Goal: Information Seeking & Learning: Learn about a topic

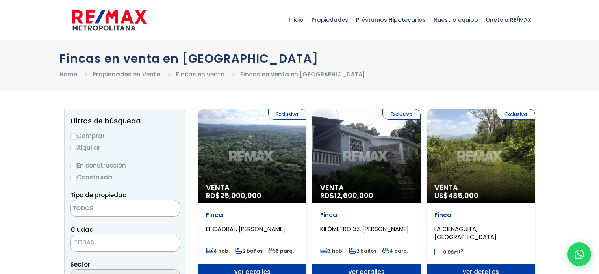
select select
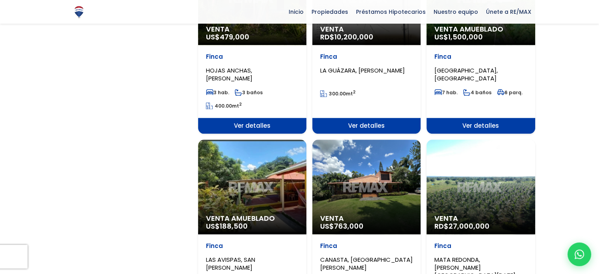
scroll to position [722, 0]
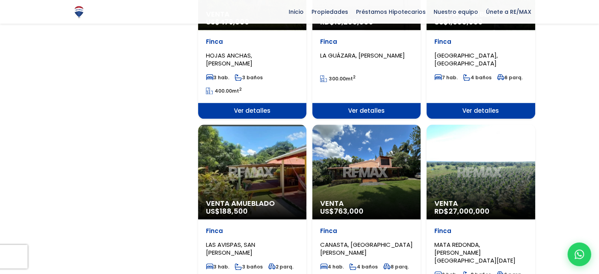
click at [228, 163] on div "Venta Amueblado US$ 188,500" at bounding box center [252, 171] width 108 height 95
click at [240, 179] on div "Venta Amueblado US$ 188,500" at bounding box center [252, 171] width 108 height 95
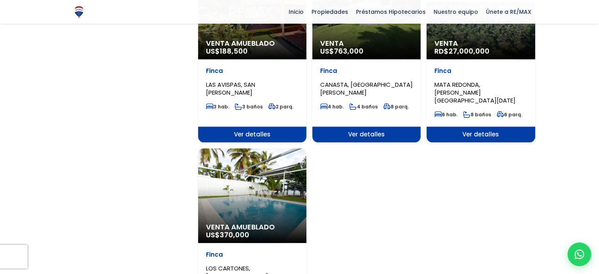
scroll to position [884, 0]
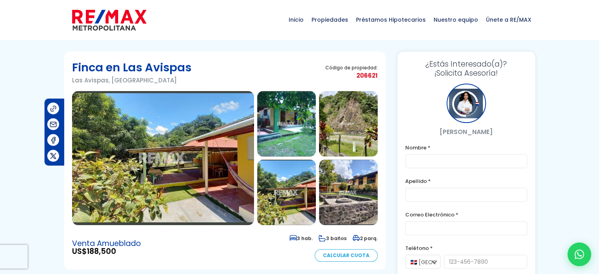
click at [226, 179] on img at bounding box center [163, 158] width 182 height 134
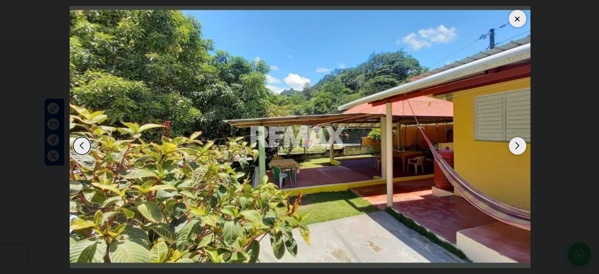
click at [516, 148] on div at bounding box center [299, 137] width 461 height 262
click at [516, 148] on div "Next slide" at bounding box center [517, 145] width 17 height 17
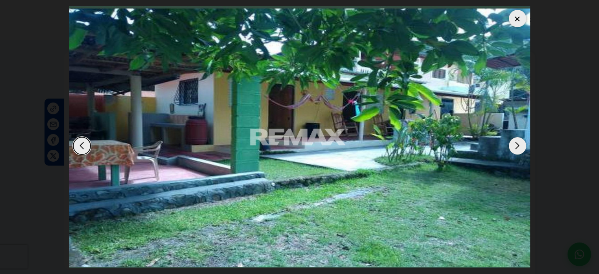
click at [516, 148] on div "Next slide" at bounding box center [517, 145] width 17 height 17
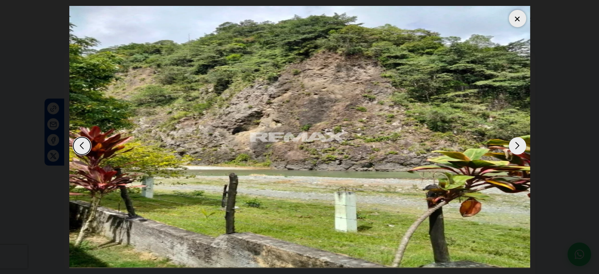
click at [516, 148] on div "Next slide" at bounding box center [517, 145] width 17 height 17
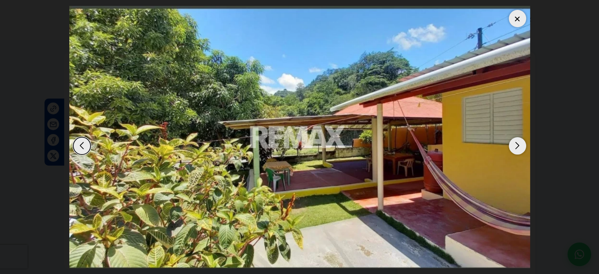
click at [516, 148] on div "Next slide" at bounding box center [517, 145] width 17 height 17
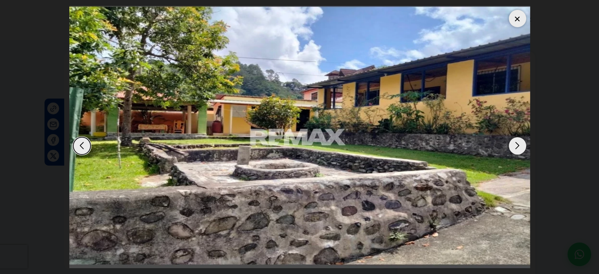
click at [516, 148] on div "Next slide" at bounding box center [517, 145] width 17 height 17
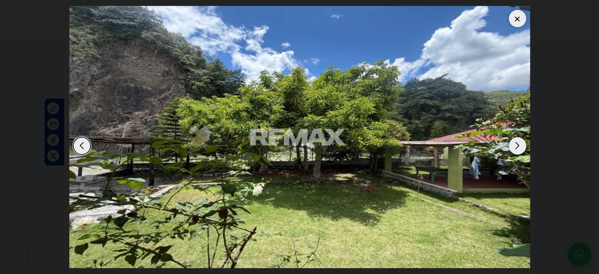
click at [516, 148] on div "Next slide" at bounding box center [517, 145] width 17 height 17
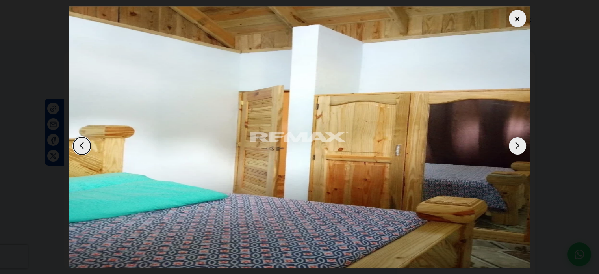
click at [516, 148] on div "Next slide" at bounding box center [517, 145] width 17 height 17
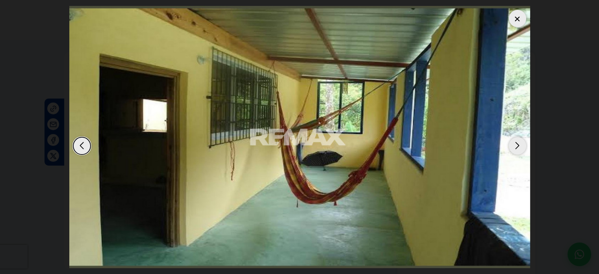
click at [522, 146] on div "Next slide" at bounding box center [517, 145] width 17 height 17
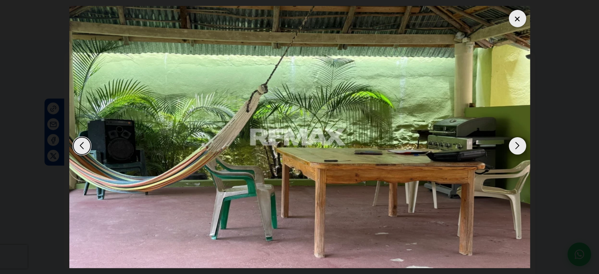
click at [522, 146] on div "Next slide" at bounding box center [517, 145] width 17 height 17
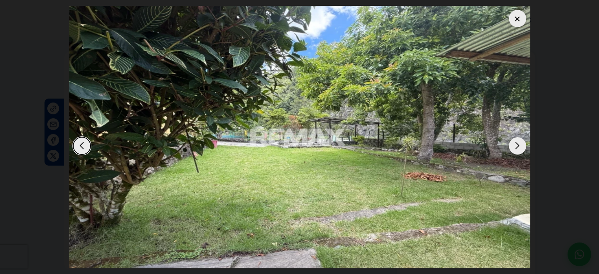
click at [522, 146] on div "Next slide" at bounding box center [517, 145] width 17 height 17
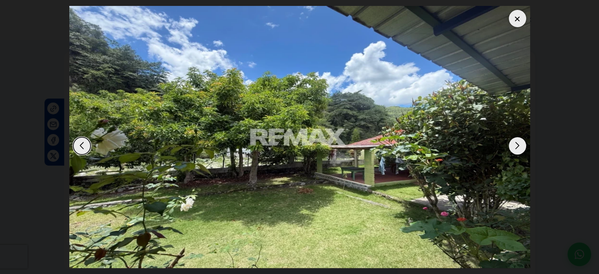
click at [522, 146] on div "Next slide" at bounding box center [517, 145] width 17 height 17
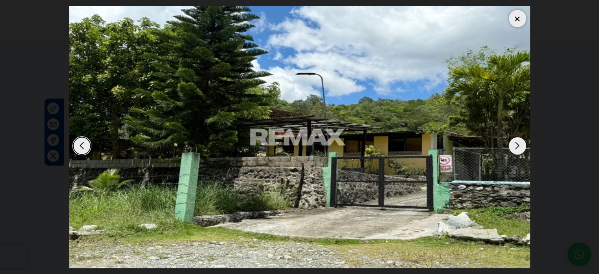
click at [522, 146] on div "Next slide" at bounding box center [517, 145] width 17 height 17
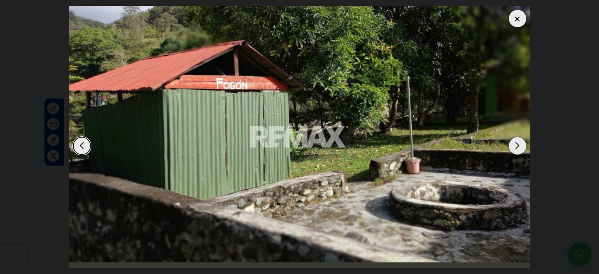
click at [522, 146] on div "Next slide" at bounding box center [517, 145] width 17 height 17
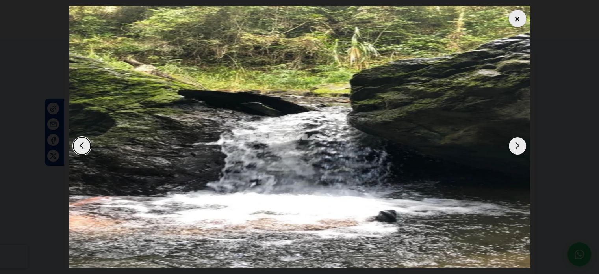
click at [522, 146] on div "Next slide" at bounding box center [517, 145] width 17 height 17
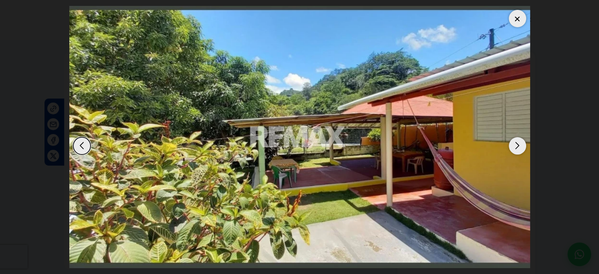
click at [522, 146] on div "Next slide" at bounding box center [517, 145] width 17 height 17
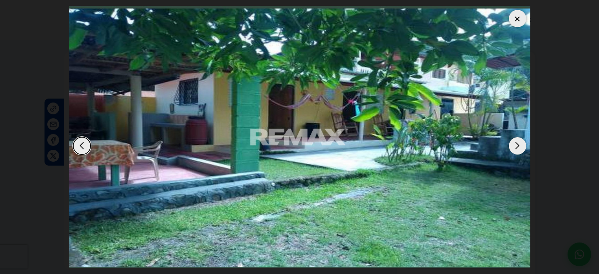
click at [518, 21] on div at bounding box center [517, 18] width 17 height 17
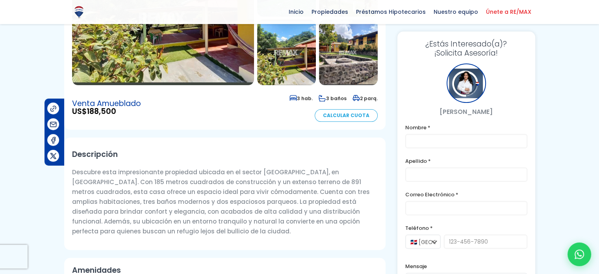
scroll to position [150, 0]
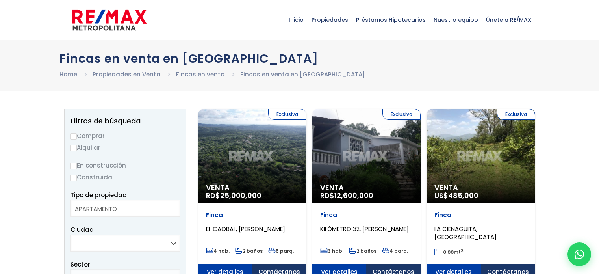
select select
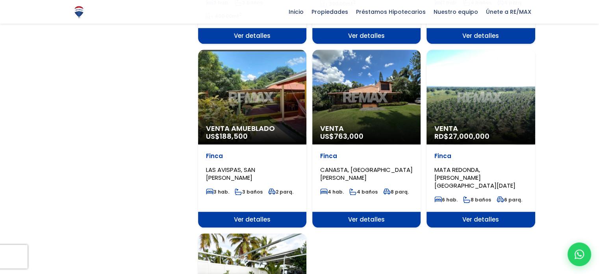
scroll to position [796, 0]
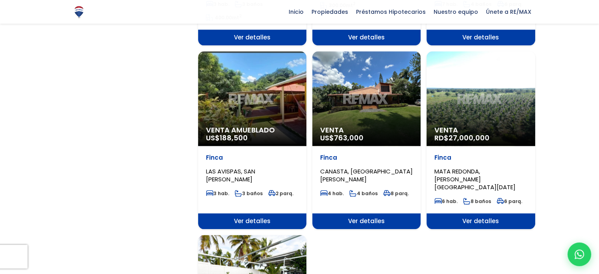
click at [273, 95] on div "Venta Amueblado US$ 188,500" at bounding box center [252, 98] width 108 height 95
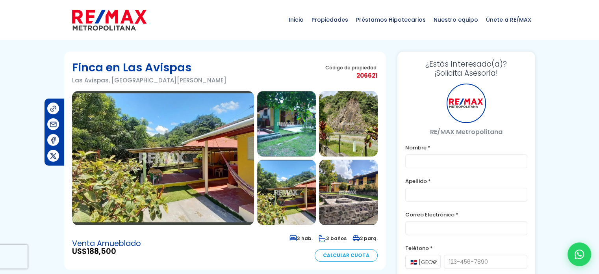
scroll to position [35, 0]
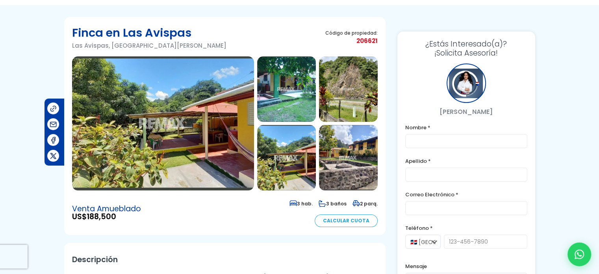
click at [348, 165] on img at bounding box center [348, 157] width 59 height 65
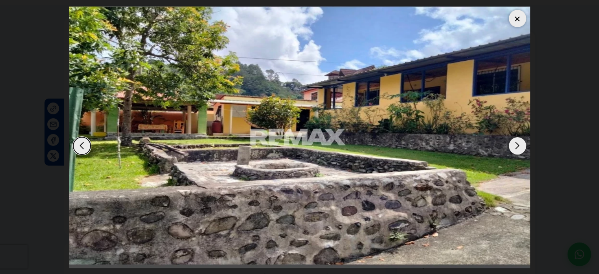
click at [518, 150] on div "Next slide" at bounding box center [517, 145] width 17 height 17
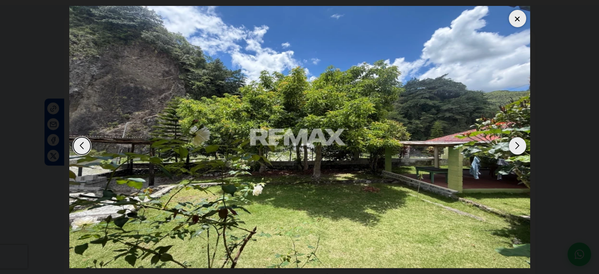
click at [518, 150] on div "Next slide" at bounding box center [517, 145] width 17 height 17
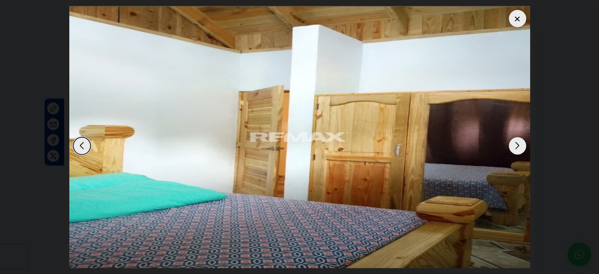
click at [518, 150] on div "Next slide" at bounding box center [517, 145] width 17 height 17
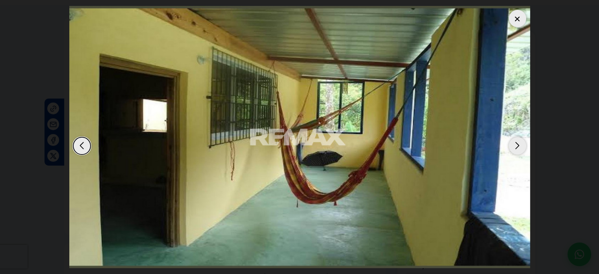
click at [518, 150] on div "Next slide" at bounding box center [517, 145] width 17 height 17
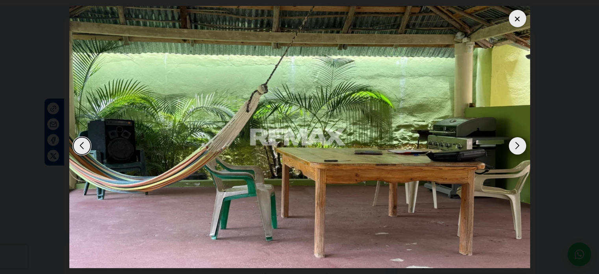
click at [518, 150] on div "Next slide" at bounding box center [517, 145] width 17 height 17
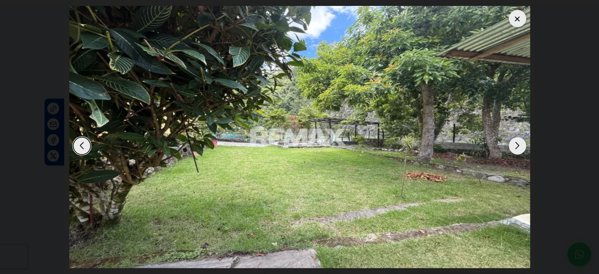
click at [518, 150] on div "Next slide" at bounding box center [517, 145] width 17 height 17
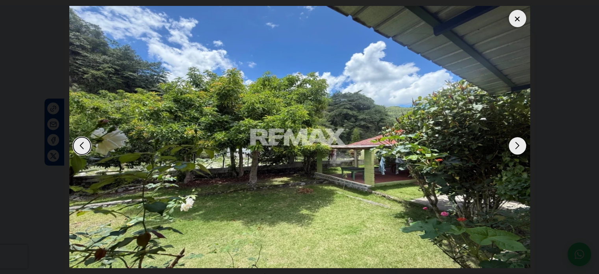
click at [518, 150] on div "Next slide" at bounding box center [517, 145] width 17 height 17
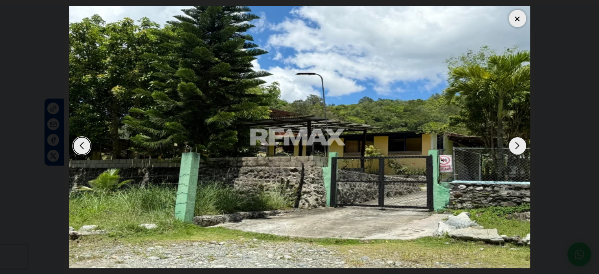
click at [518, 150] on div "Next slide" at bounding box center [517, 145] width 17 height 17
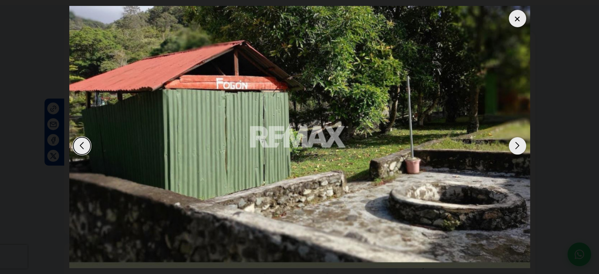
click at [510, 20] on div at bounding box center [517, 18] width 17 height 17
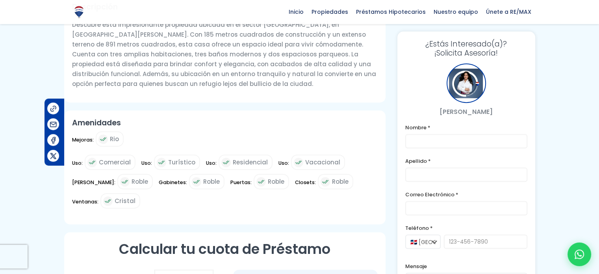
scroll to position [346, 0]
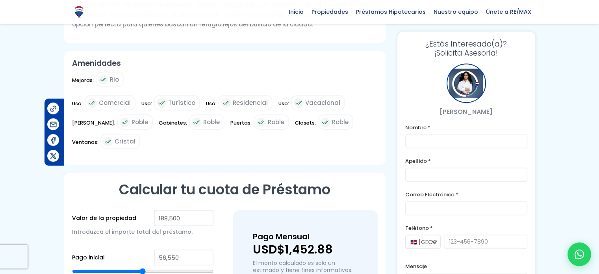
click at [133, 217] on div "Valor de la propiedad 188,500 Introduzca el importe total del préstamo." at bounding box center [142, 227] width 141 height 35
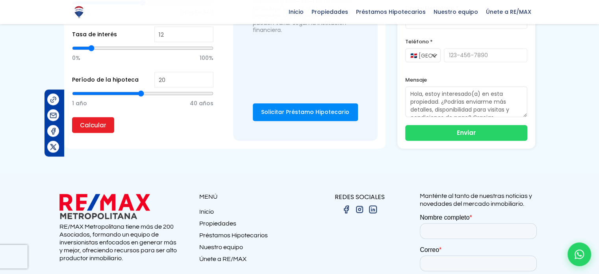
scroll to position [686, 0]
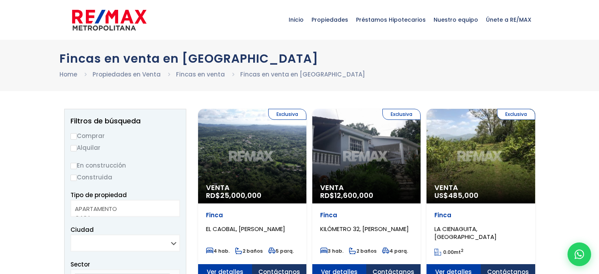
select select
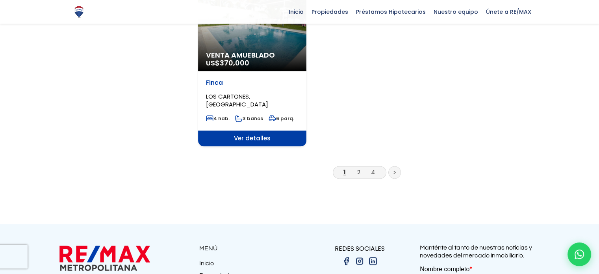
scroll to position [1065, 0]
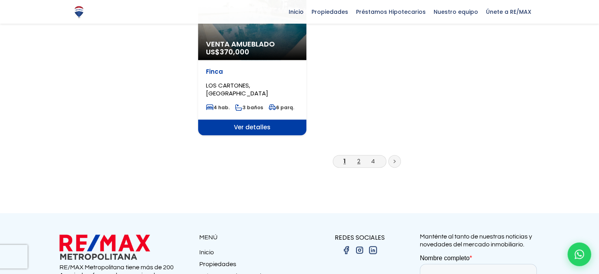
click at [358, 157] on link "2" at bounding box center [358, 161] width 3 height 8
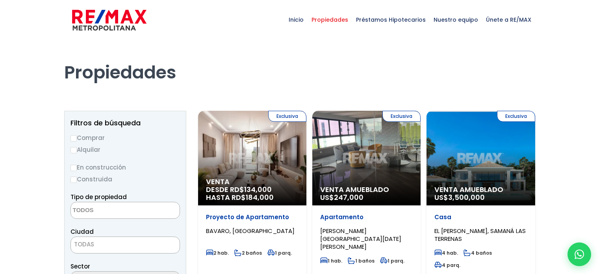
select select
click at [359, 145] on div "Exclusiva Venta Amueblado US$ 247,000" at bounding box center [366, 158] width 108 height 95
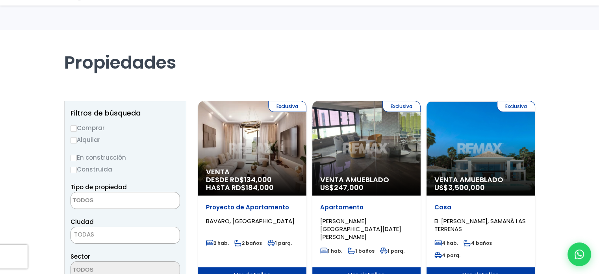
scroll to position [9, 0]
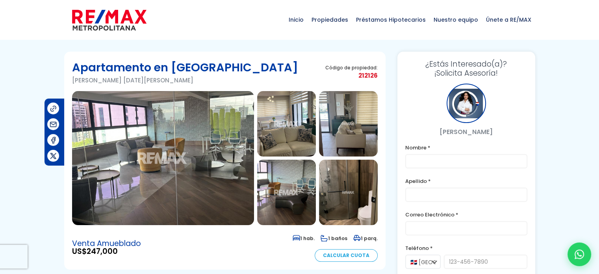
click at [171, 157] on img at bounding box center [163, 158] width 182 height 134
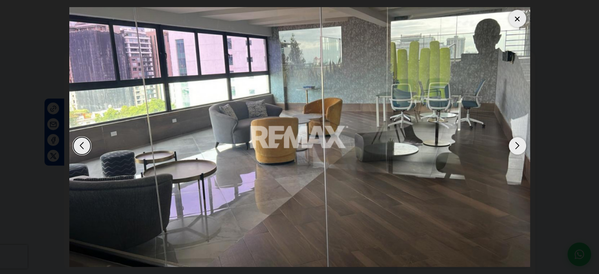
click at [523, 145] on div "Next slide" at bounding box center [517, 145] width 17 height 17
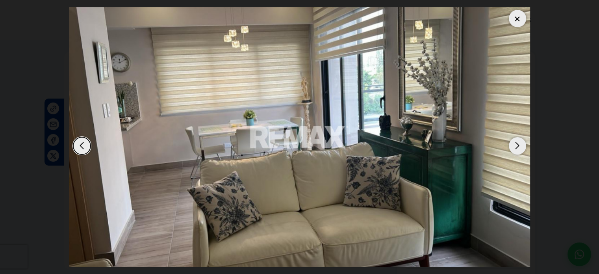
click at [523, 145] on div "Next slide" at bounding box center [517, 145] width 17 height 17
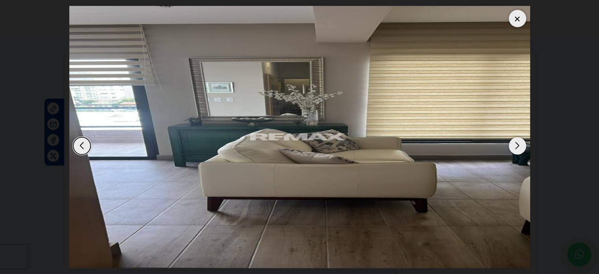
click at [523, 145] on div "Next slide" at bounding box center [517, 145] width 17 height 17
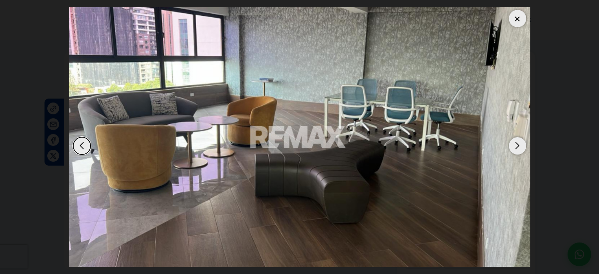
click at [523, 145] on div "Next slide" at bounding box center [517, 145] width 17 height 17
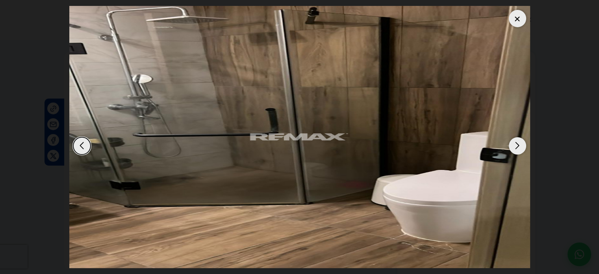
click at [523, 145] on div "Next slide" at bounding box center [517, 145] width 17 height 17
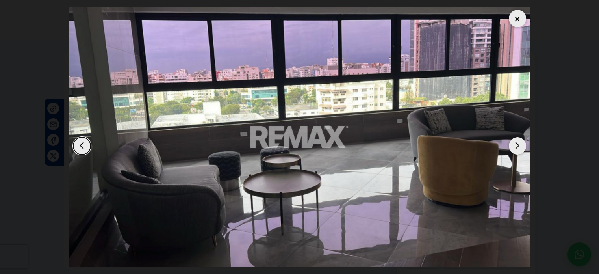
click at [523, 145] on div "Next slide" at bounding box center [517, 145] width 17 height 17
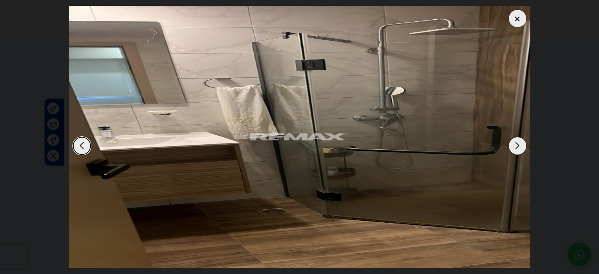
click at [523, 145] on div "Next slide" at bounding box center [517, 145] width 17 height 17
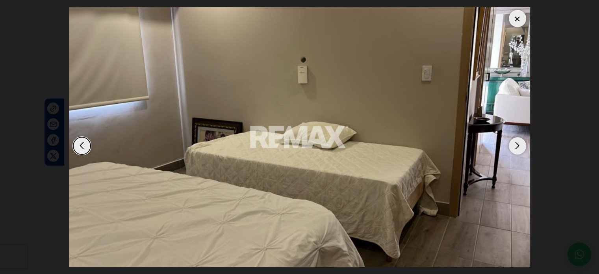
click at [523, 145] on div "Next slide" at bounding box center [517, 145] width 17 height 17
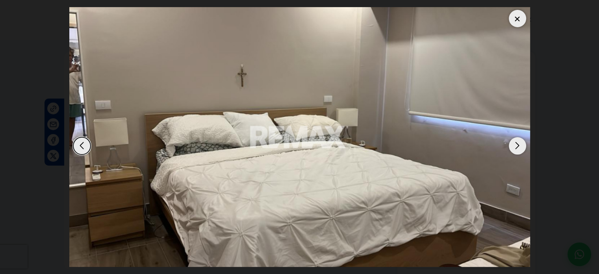
click at [523, 145] on div "Next slide" at bounding box center [517, 145] width 17 height 17
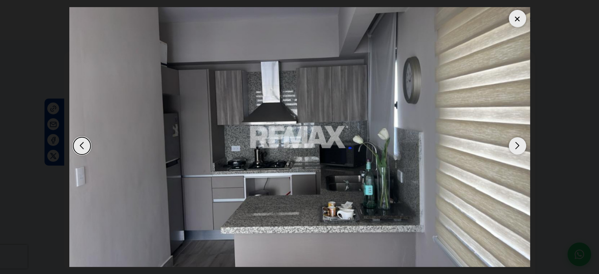
click at [523, 145] on div "Next slide" at bounding box center [517, 145] width 17 height 17
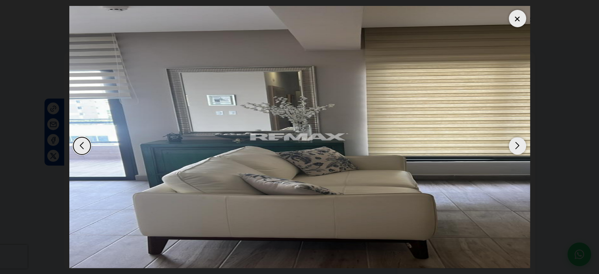
click at [516, 24] on div at bounding box center [517, 18] width 17 height 17
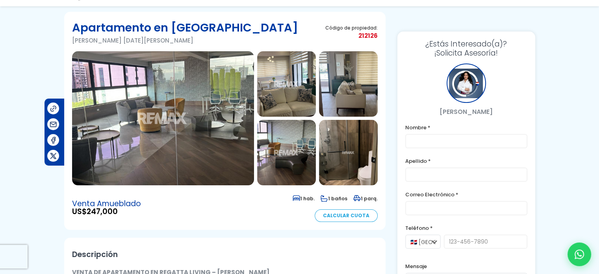
scroll to position [45, 0]
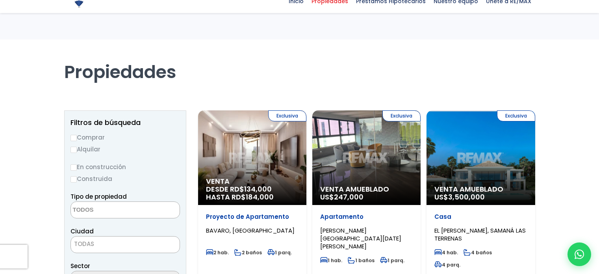
select select
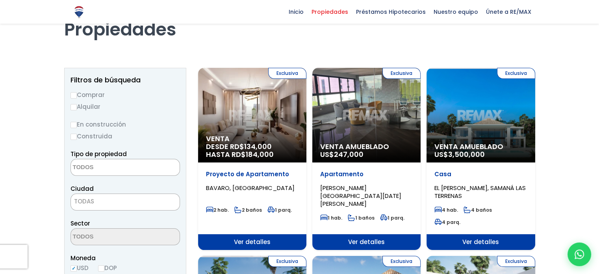
scroll to position [41, 0]
